Goal: Task Accomplishment & Management: Manage account settings

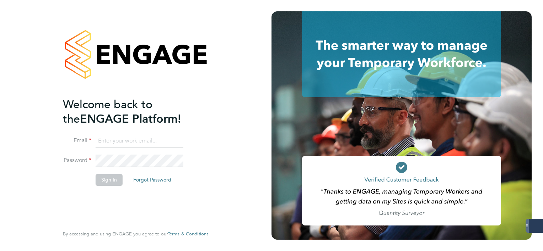
type input "mark.white@servicecare.org.uk"
click at [111, 179] on button "Sign In" at bounding box center [109, 179] width 27 height 11
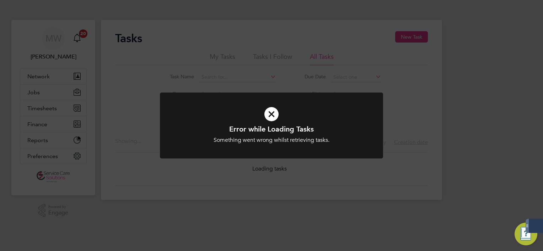
click at [81, 132] on div "Error while Loading Tasks Something went wrong whilst retrieving tasks. Cancel …" at bounding box center [271, 125] width 543 height 251
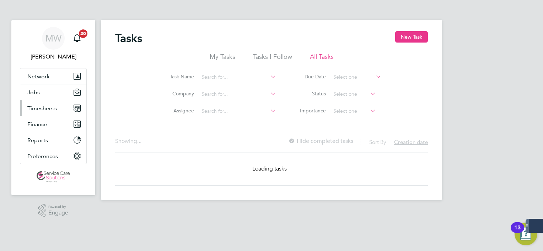
click at [47, 105] on span "Timesheets" at bounding box center [41, 108] width 29 height 7
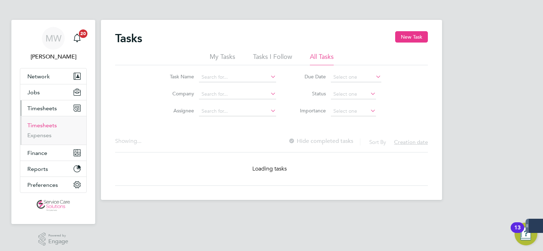
click at [53, 123] on link "Timesheets" at bounding box center [41, 125] width 29 height 7
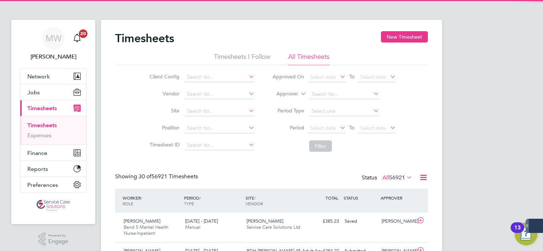
click at [285, 92] on label "Approver" at bounding box center [282, 94] width 32 height 7
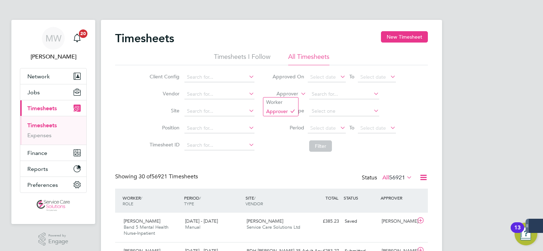
click at [287, 95] on label "Approver" at bounding box center [282, 94] width 32 height 7
click at [287, 106] on li "Worker" at bounding box center [280, 102] width 35 height 9
click at [328, 97] on input at bounding box center [344, 94] width 70 height 10
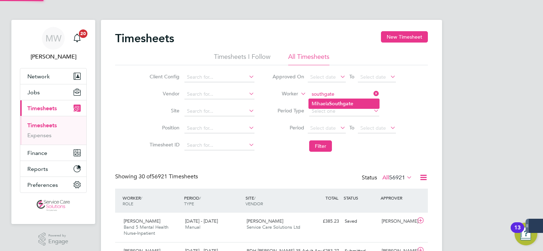
click at [333, 104] on b "Southgate" at bounding box center [341, 104] width 24 height 6
type input "Mihaela Southgate"
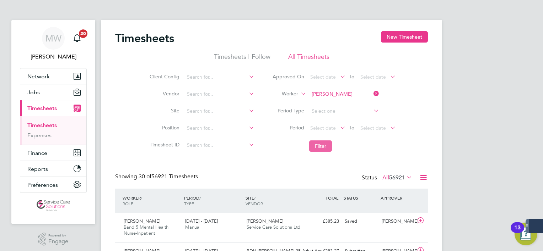
click at [322, 142] on button "Filter" at bounding box center [320, 146] width 23 height 11
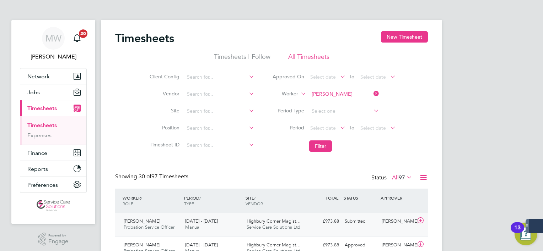
click at [284, 221] on span "Highbury Corner Magist…" at bounding box center [273, 221] width 54 height 6
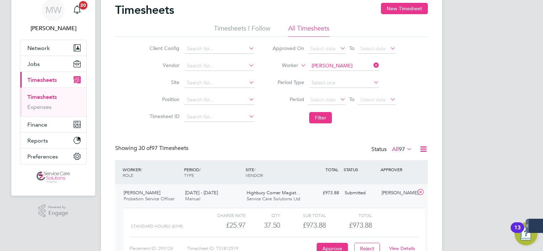
click at [409, 246] on link "View Details" at bounding box center [402, 249] width 26 height 6
click at [372, 65] on icon at bounding box center [372, 65] width 0 height 10
click at [364, 65] on input at bounding box center [344, 66] width 70 height 10
type input "l"
click at [338, 73] on li "Lur elle Edwin" at bounding box center [344, 76] width 70 height 10
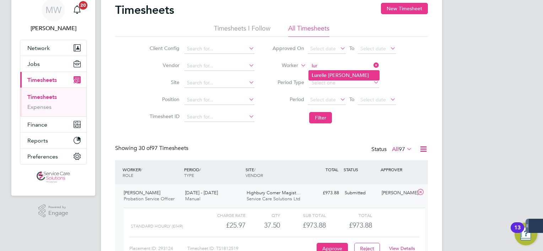
type input "[PERSON_NAME]"
click at [321, 123] on button "Filter" at bounding box center [320, 117] width 23 height 11
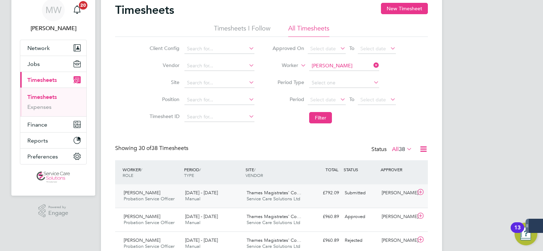
click at [320, 191] on div "£792.09 Submitted" at bounding box center [323, 193] width 37 height 12
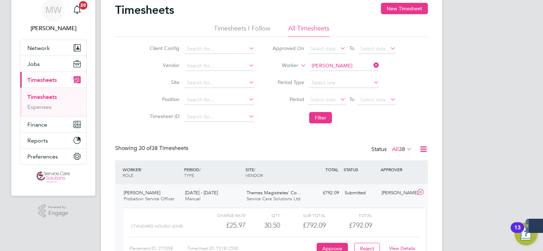
click at [398, 249] on link "View Details" at bounding box center [402, 249] width 26 height 6
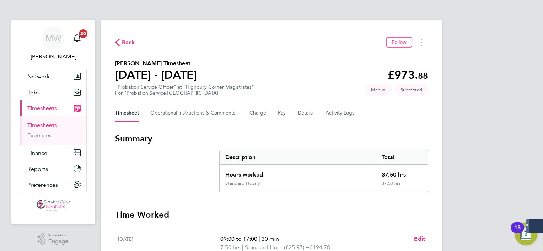
click at [294, 111] on div "Timesheet Operational Instructions & Comments Charge Pay Details Activity Logs" at bounding box center [271, 113] width 312 height 17
drag, startPoint x: 294, startPoint y: 111, endPoint x: 305, endPoint y: 114, distance: 11.7
click at [305, 114] on button "Details" at bounding box center [306, 113] width 16 height 17
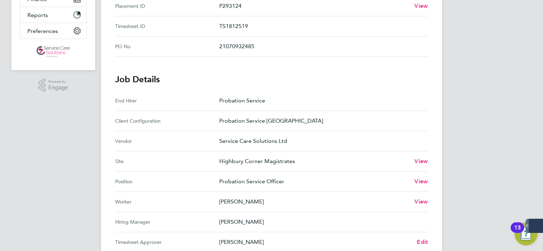
scroll to position [227, 0]
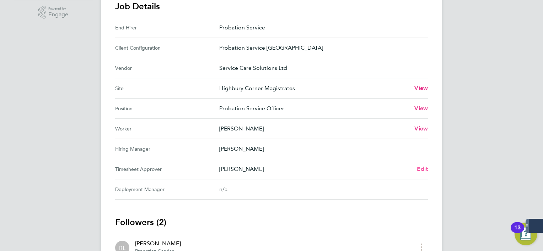
click at [425, 165] on link "Edit" at bounding box center [422, 169] width 11 height 9
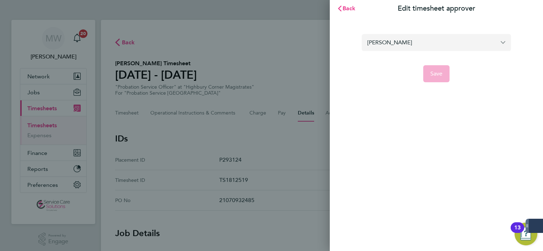
click at [439, 34] on input "[PERSON_NAME]" at bounding box center [435, 42] width 149 height 17
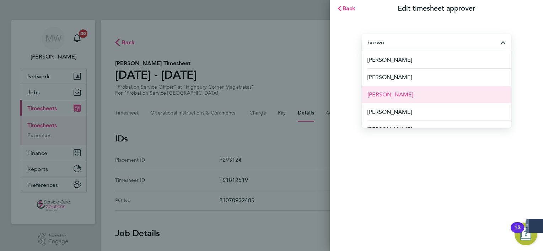
click at [433, 91] on li "[PERSON_NAME]" at bounding box center [435, 94] width 149 height 17
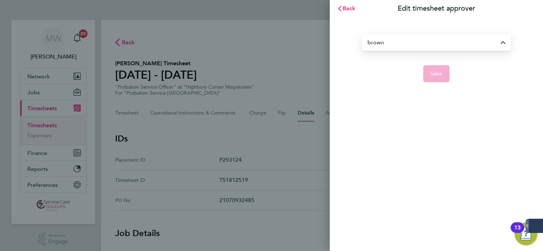
type input "[PERSON_NAME]"
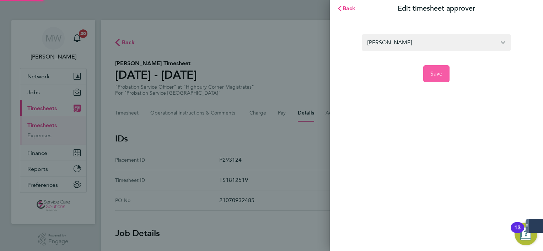
click at [429, 67] on button "Save" at bounding box center [436, 73] width 27 height 17
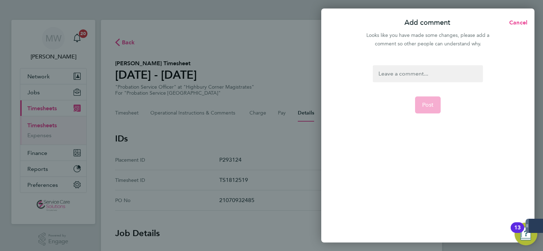
click at [430, 81] on div at bounding box center [428, 73] width 110 height 17
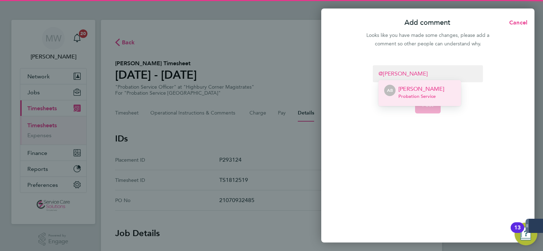
click at [423, 89] on p "[PERSON_NAME]" at bounding box center [421, 89] width 46 height 9
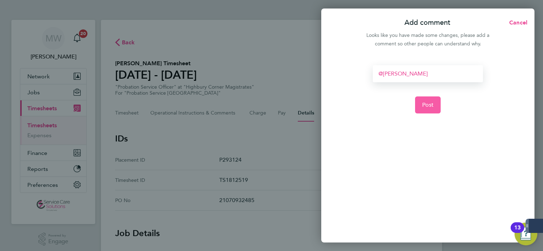
click at [427, 98] on button "Post" at bounding box center [428, 105] width 26 height 17
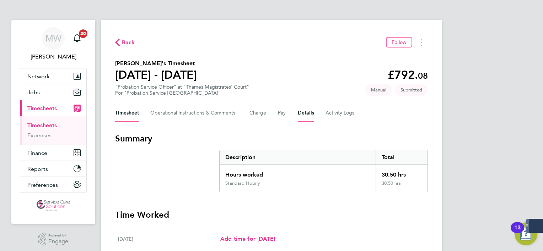
click at [298, 113] on button "Details" at bounding box center [306, 113] width 16 height 17
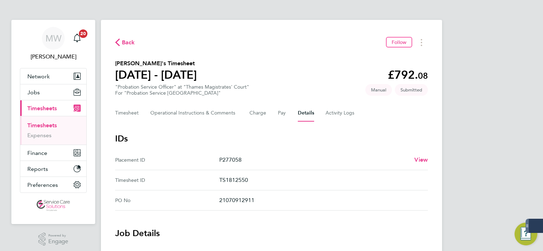
click at [415, 137] on h3 "IDs" at bounding box center [271, 138] width 312 height 11
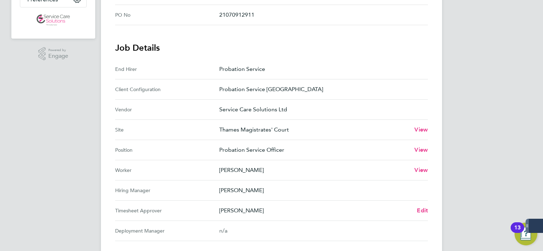
scroll to position [241, 0]
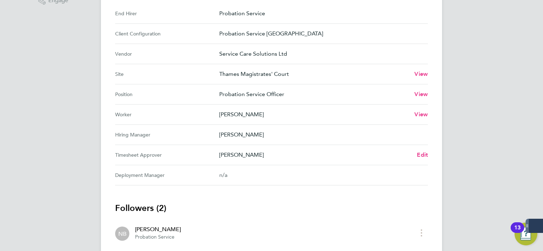
click at [429, 148] on div "Back Follow [PERSON_NAME]'s Timesheet [DATE] - [DATE] £792. 08 "Probation Servi…" at bounding box center [271, 44] width 341 height 532
click at [423, 157] on span "Edit" at bounding box center [422, 155] width 11 height 7
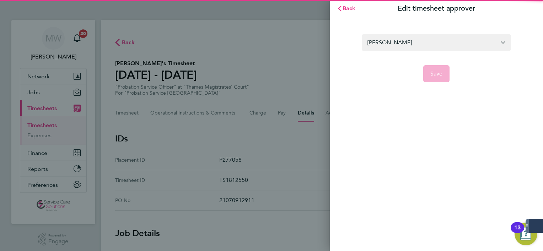
click at [408, 52] on form "[PERSON_NAME] Save" at bounding box center [435, 58] width 149 height 48
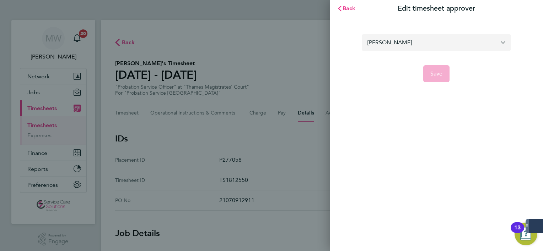
click at [406, 45] on input "[PERSON_NAME]" at bounding box center [435, 42] width 149 height 17
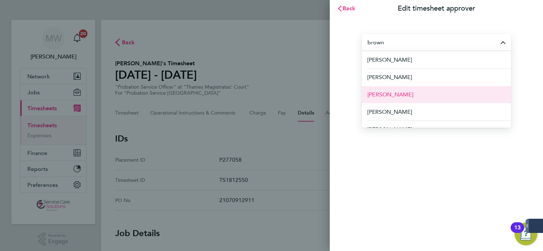
click at [413, 94] on li "[PERSON_NAME]" at bounding box center [435, 94] width 149 height 17
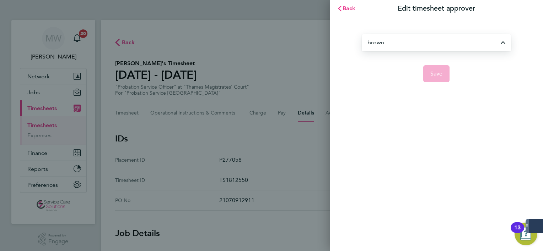
type input "[PERSON_NAME]"
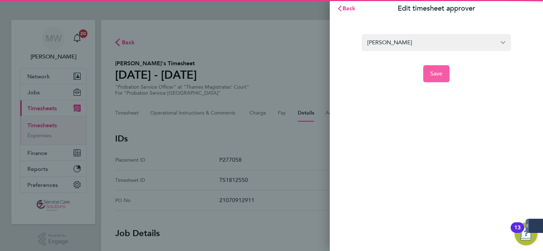
click at [426, 78] on button "Save" at bounding box center [436, 73] width 27 height 17
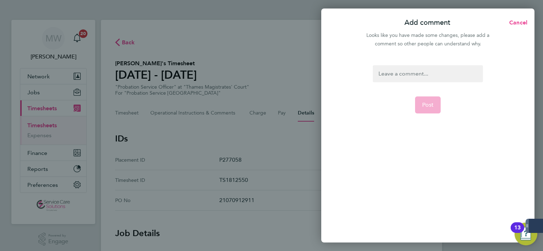
click at [410, 74] on div at bounding box center [428, 73] width 110 height 17
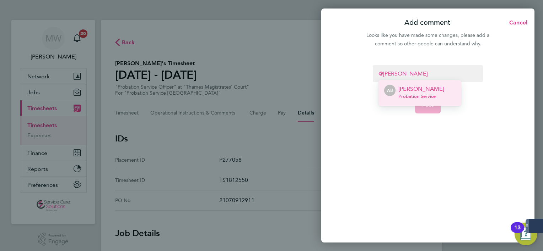
click at [414, 87] on p "[PERSON_NAME]" at bounding box center [421, 89] width 46 height 9
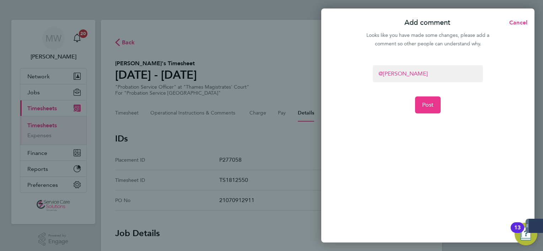
click at [429, 116] on form "[PERSON_NAME] ​ Post" at bounding box center [427, 121] width 115 height 113
click at [429, 115] on form "[PERSON_NAME] ​ Post" at bounding box center [427, 121] width 115 height 113
click at [426, 110] on button "Post" at bounding box center [428, 105] width 26 height 17
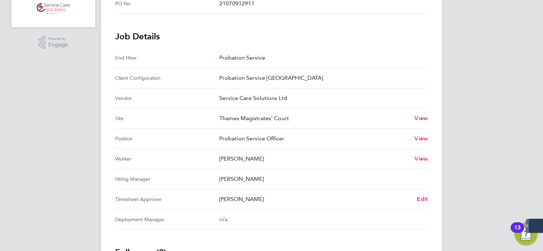
scroll to position [199, 0]
